Goal: Information Seeking & Learning: Understand process/instructions

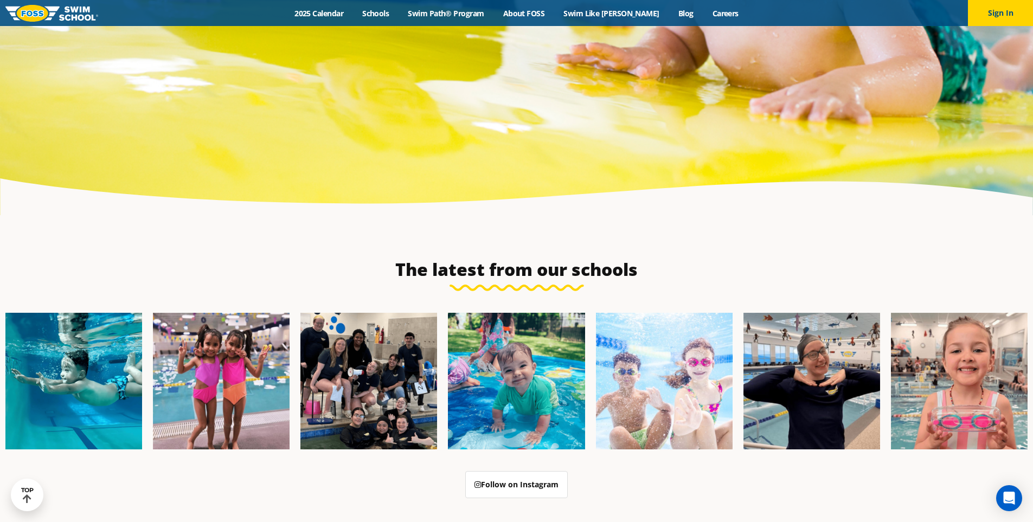
scroll to position [3649, 0]
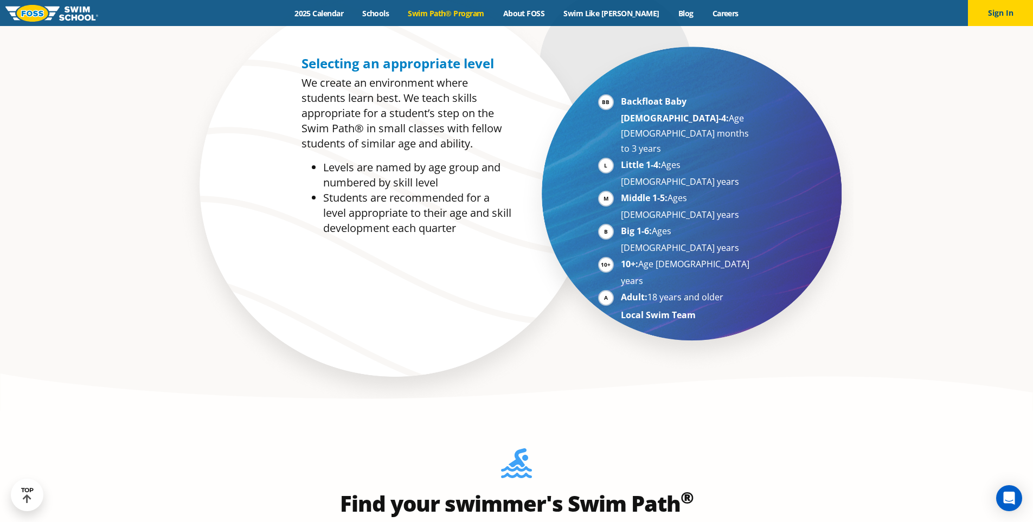
scroll to position [651, 0]
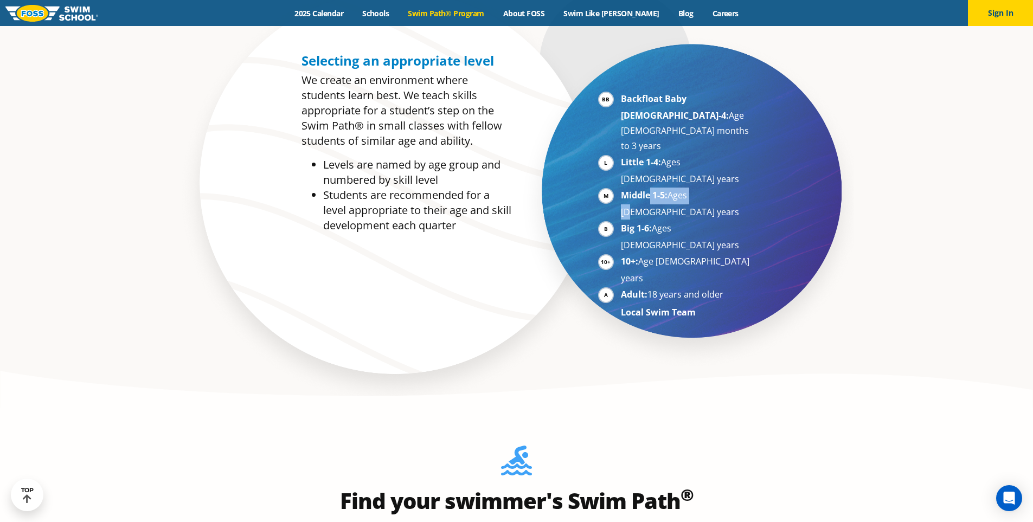
drag, startPoint x: 649, startPoint y: 150, endPoint x: 696, endPoint y: 148, distance: 46.7
click at [696, 188] on li "Middle 1-5: Ages [DEMOGRAPHIC_DATA] years" at bounding box center [687, 204] width 133 height 32
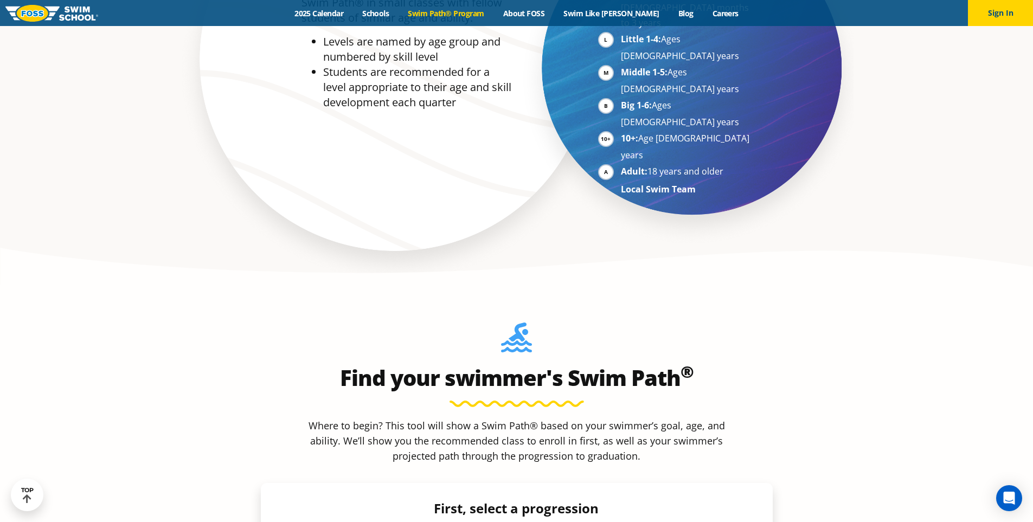
scroll to position [976, 0]
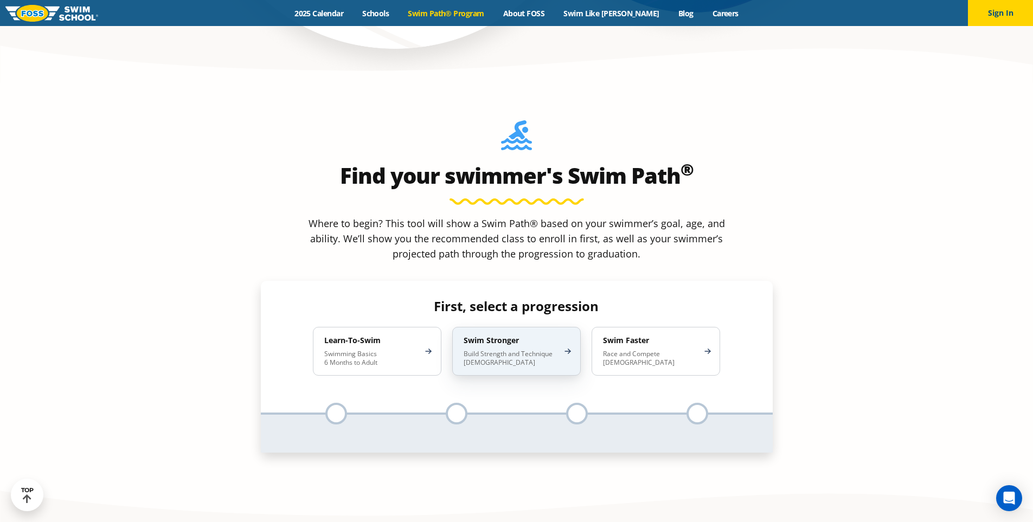
click at [554, 327] on div "Swim Stronger Build Strength and Technique [DEMOGRAPHIC_DATA]" at bounding box center [516, 351] width 129 height 49
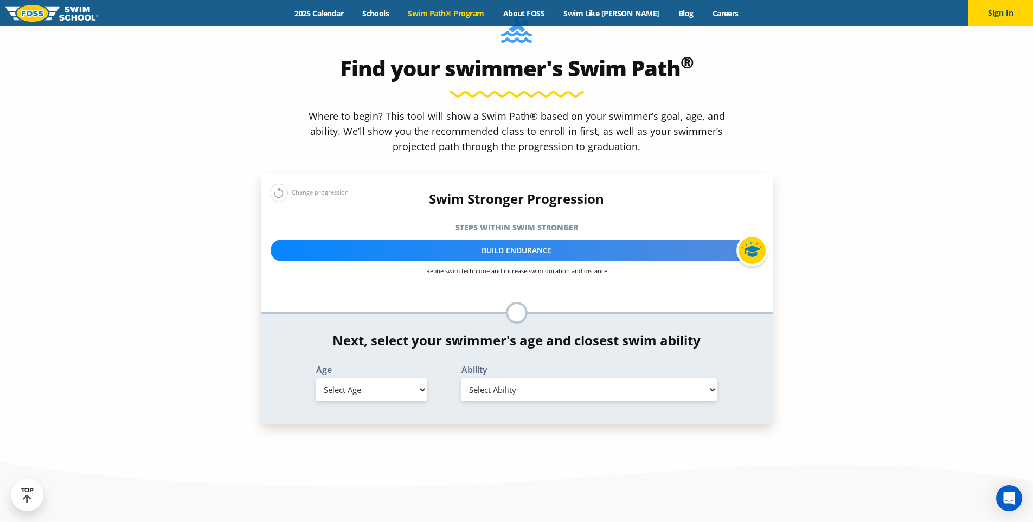
scroll to position [1085, 0]
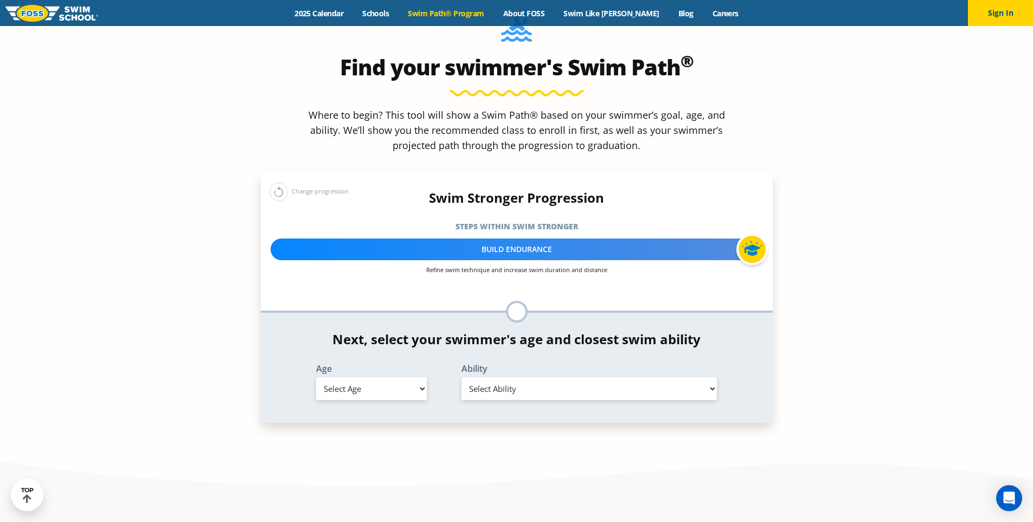
click at [358, 377] on select "Select Age [DEMOGRAPHIC_DATA] months - 1 year 1 year 2 years 3 years 4 years 5 …" at bounding box center [371, 388] width 111 height 23
select select "5-years"
click at [316, 377] on select "Select Age [DEMOGRAPHIC_DATA] months - 1 year 1 year 2 years 3 years 4 years 5 …" at bounding box center [371, 388] width 111 height 23
click at [540, 377] on select "Select Ability First in-water experience When in the water, reliant on a life j…" at bounding box center [590, 388] width 256 height 23
click at [462, 377] on select "Select Ability First in-water experience When in the water, reliant on a life j…" at bounding box center [590, 388] width 256 height 23
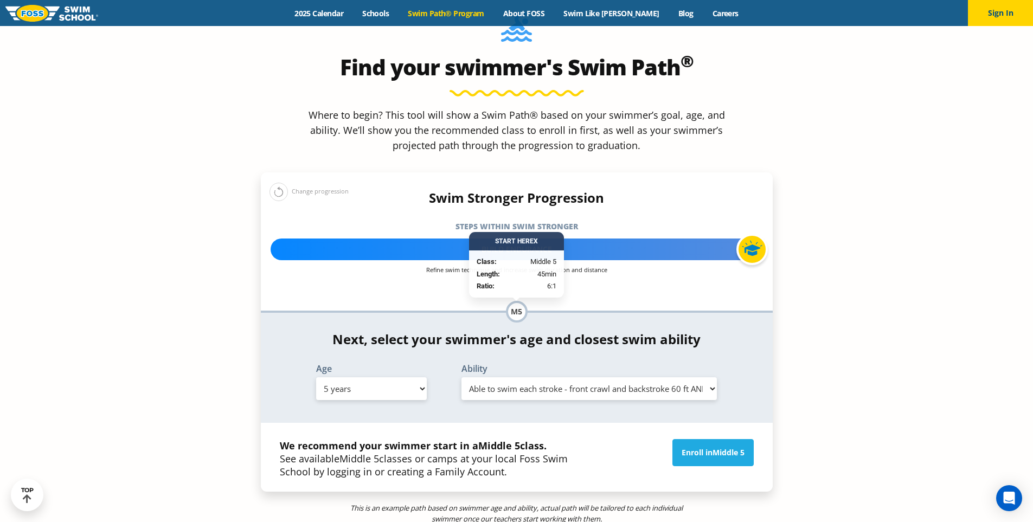
click at [529, 423] on div "We recommend your swimmer start in a Middle 5 class. See available Middle 5 cla…" at bounding box center [517, 457] width 512 height 69
click at [386, 377] on select "Select Age [DEMOGRAPHIC_DATA] months - 1 year 1 year 2 years 3 years 4 years 5 …" at bounding box center [371, 388] width 111 height 23
click at [532, 377] on select "Select Ability First in-water experience When in the water, reliant on a life j…" at bounding box center [590, 388] width 256 height 23
select select "5-years-able-to-swim-front-crawl-40-ft-backstroke-40-ft-and-breaststroke-15-ft-"
click at [462, 377] on select "Select Ability First in-water experience When in the water, reliant on a life j…" at bounding box center [590, 388] width 256 height 23
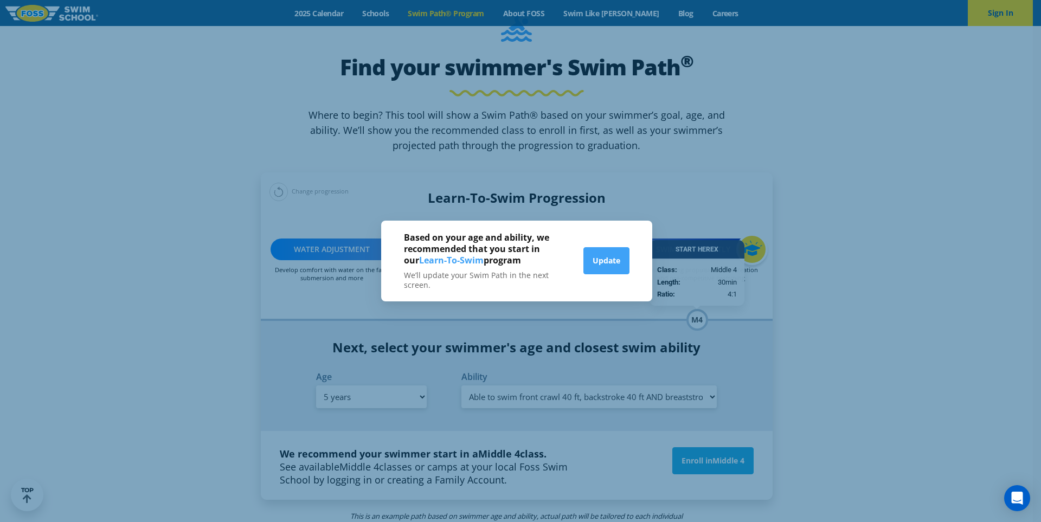
click at [753, 295] on div "Based on your age and ability, we recommended that you start in our Learn-To-Sw…" at bounding box center [520, 261] width 1041 height 522
click at [600, 265] on button "Update" at bounding box center [607, 260] width 46 height 27
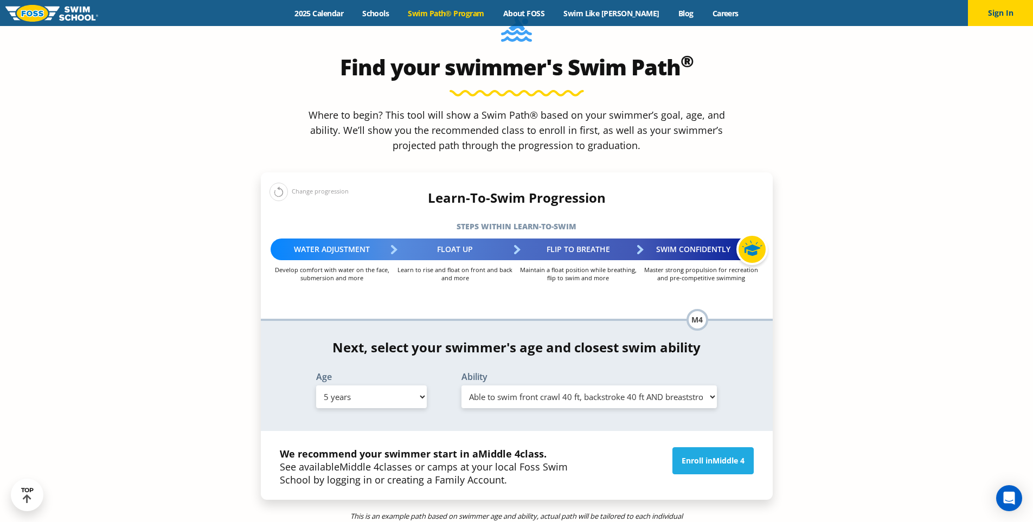
click at [369, 326] on div "*In this class, your swimmer will focus on multiple steps within the progressio…" at bounding box center [517, 376] width 512 height 110
click at [372, 386] on select "Select Age [DEMOGRAPHIC_DATA] months - 1 year 1 year 2 years 3 years 4 years 5 …" at bounding box center [371, 397] width 111 height 23
select select "4-years"
click at [316, 386] on select "Select Age [DEMOGRAPHIC_DATA] months - 1 year 1 year 2 years 3 years 4 years 5 …" at bounding box center [371, 397] width 111 height 23
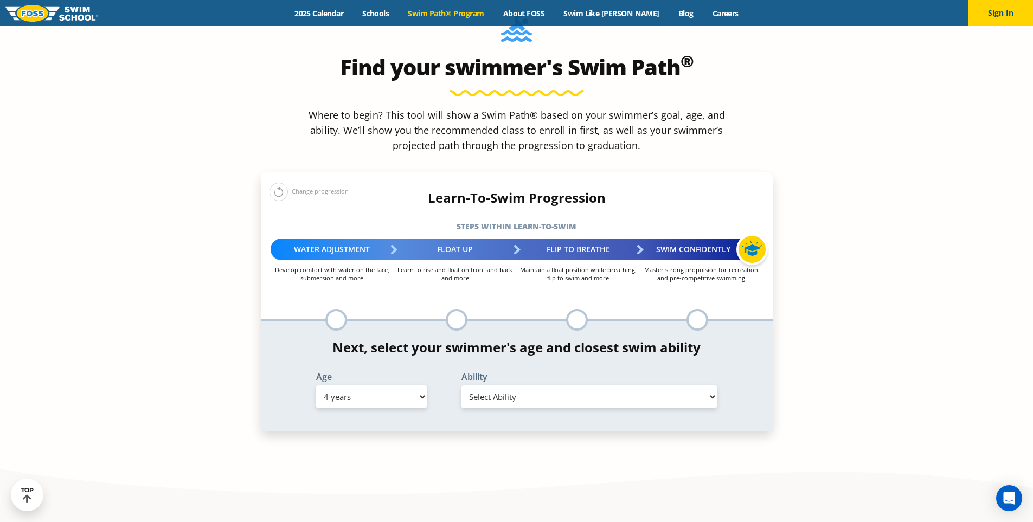
click at [486, 386] on select "Select Ability First in-water experience When in the water, reliant on a life j…" at bounding box center [590, 397] width 256 height 23
select select "4-years-in-open-water-able-to-swim-for-at-least-15-ft-back-to-safety-while-flip…"
click at [462, 386] on select "Select Ability First in-water experience When in the water, reliant on a life j…" at bounding box center [590, 397] width 256 height 23
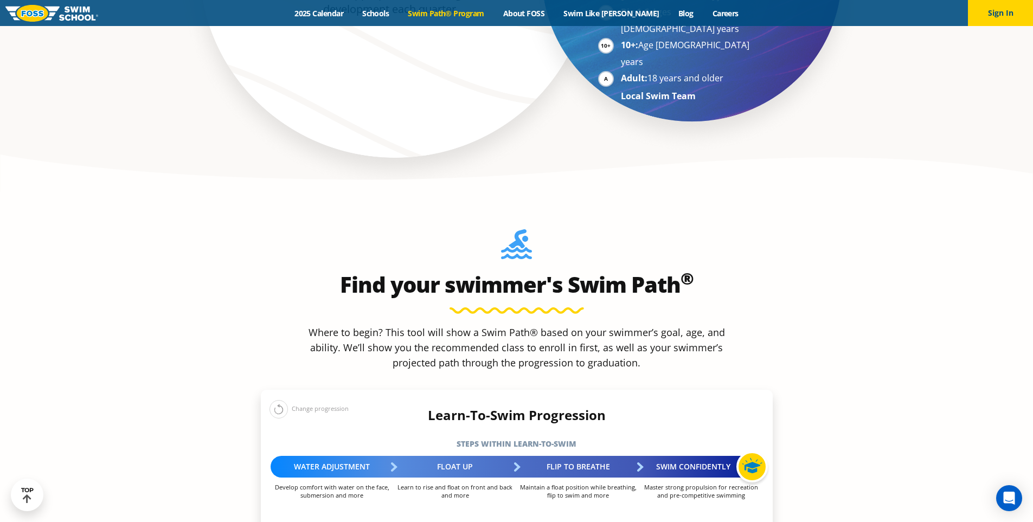
scroll to position [813, 0]
